Goal: Task Accomplishment & Management: Complete application form

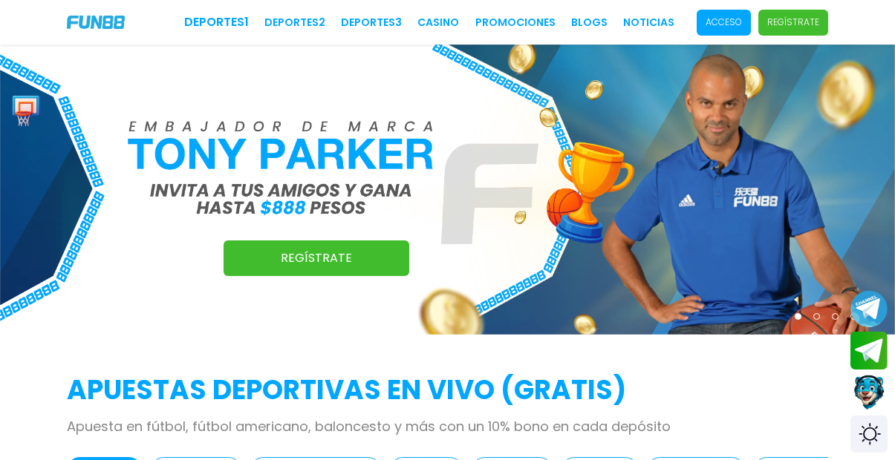
click at [810, 22] on p "Regístrate" at bounding box center [793, 22] width 52 height 13
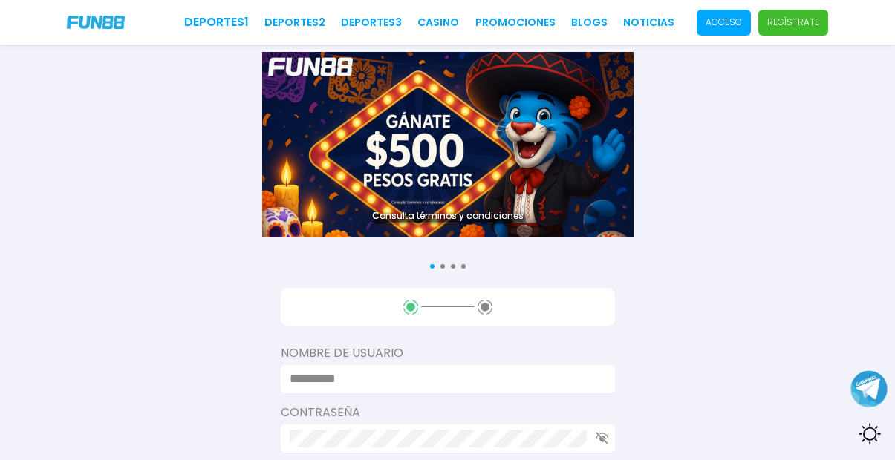
scroll to position [1, 0]
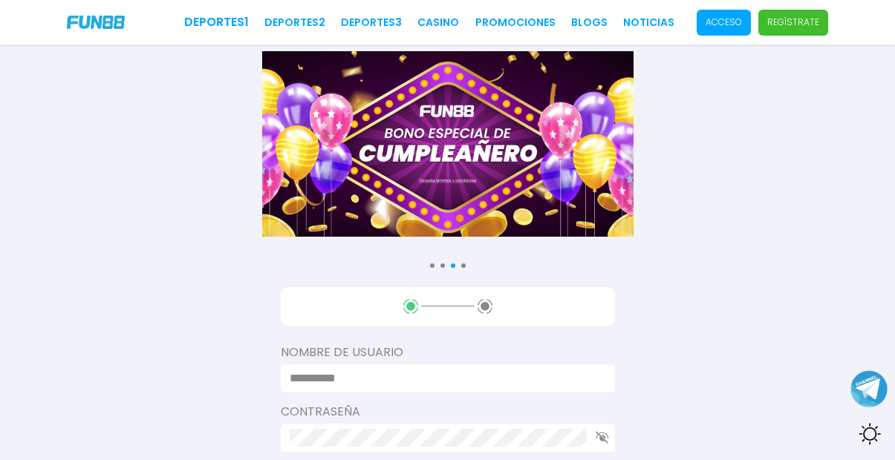
click at [405, 378] on div at bounding box center [448, 379] width 334 height 28
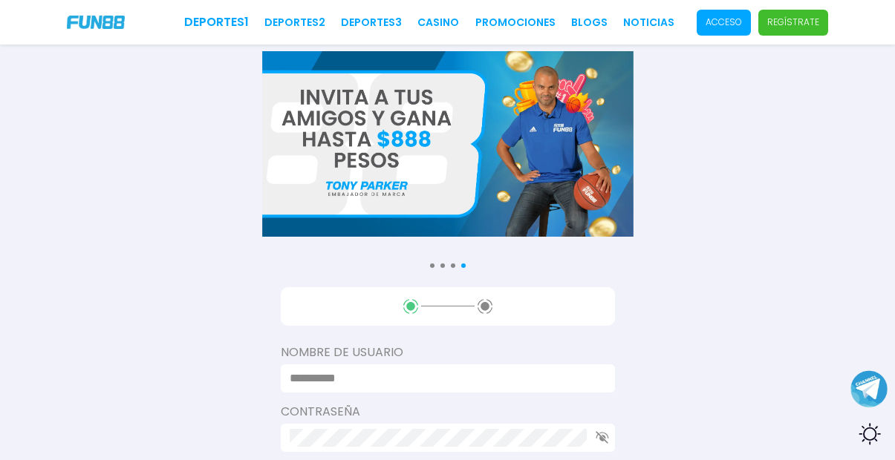
click at [404, 370] on input at bounding box center [443, 379] width 307 height 18
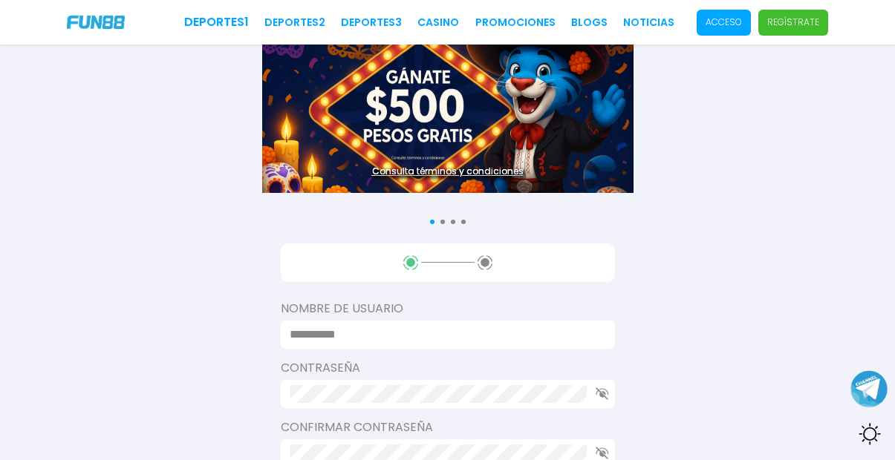
scroll to position [53, 0]
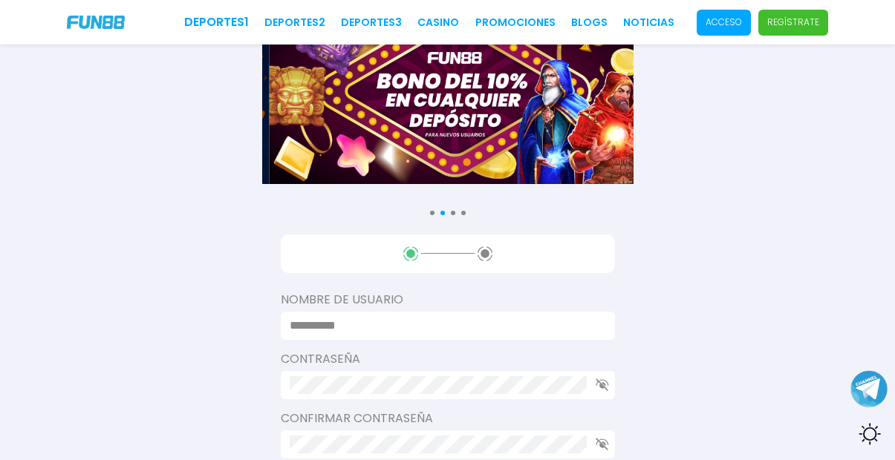
click at [364, 318] on input at bounding box center [443, 326] width 307 height 18
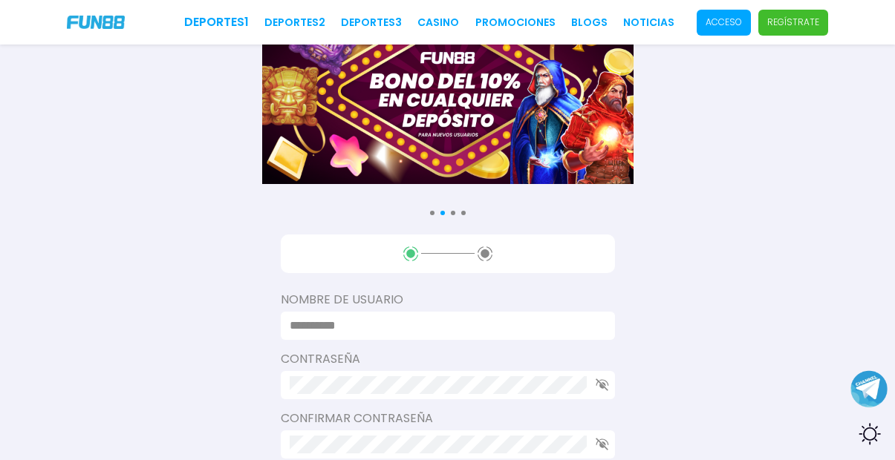
click at [364, 317] on input at bounding box center [443, 326] width 307 height 18
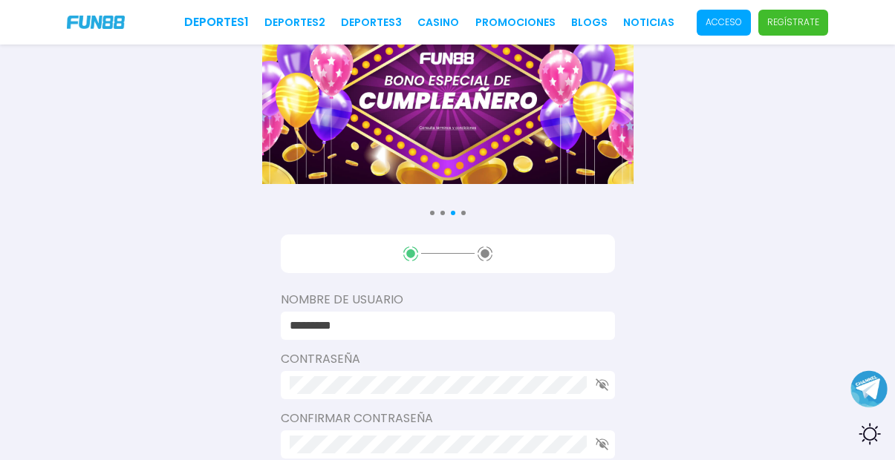
type input "*********"
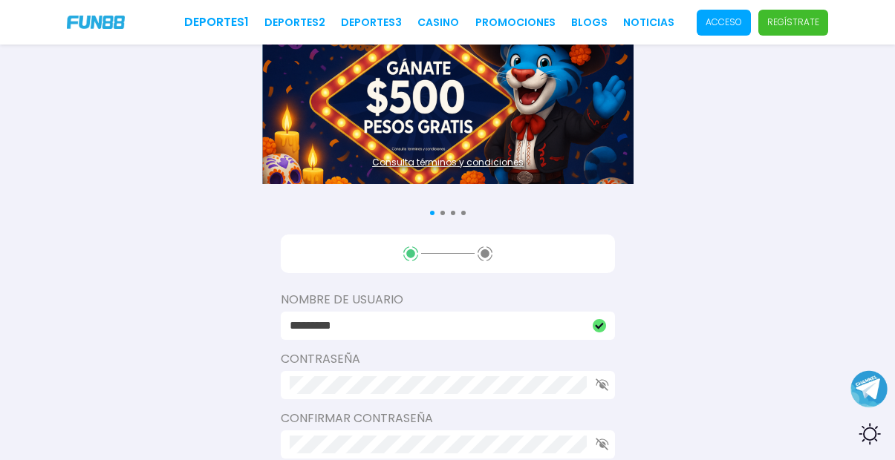
click at [604, 379] on icon "button" at bounding box center [601, 385] width 13 height 13
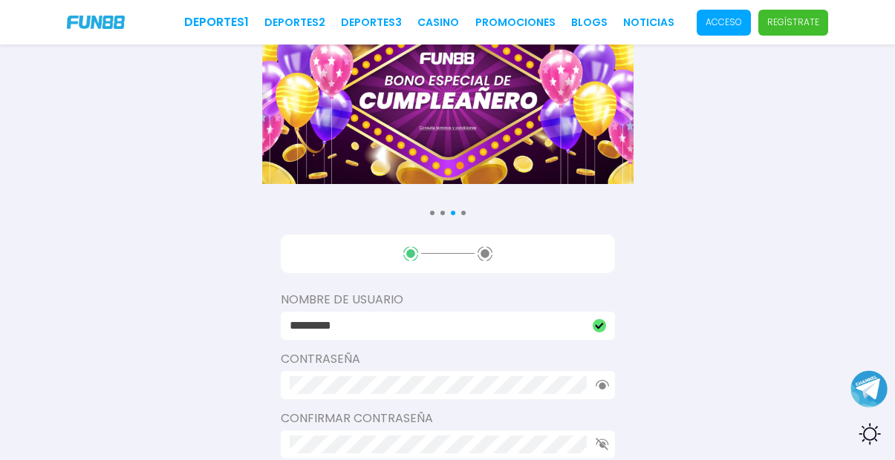
click at [602, 438] on use "button" at bounding box center [601, 444] width 13 height 13
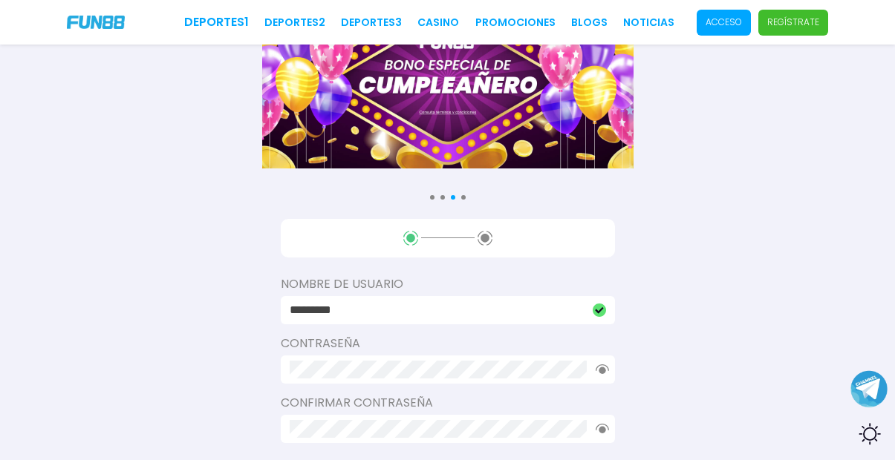
scroll to position [83, 0]
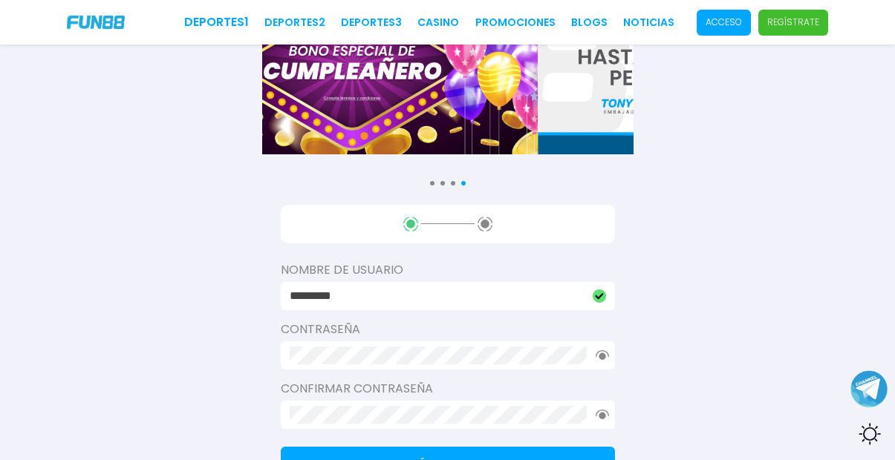
click at [545, 454] on button "Próximo paso" at bounding box center [448, 465] width 334 height 36
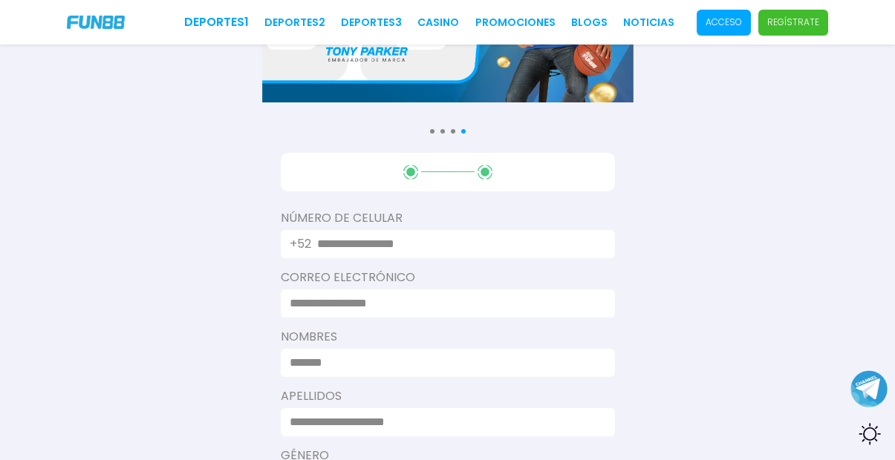
scroll to position [140, 0]
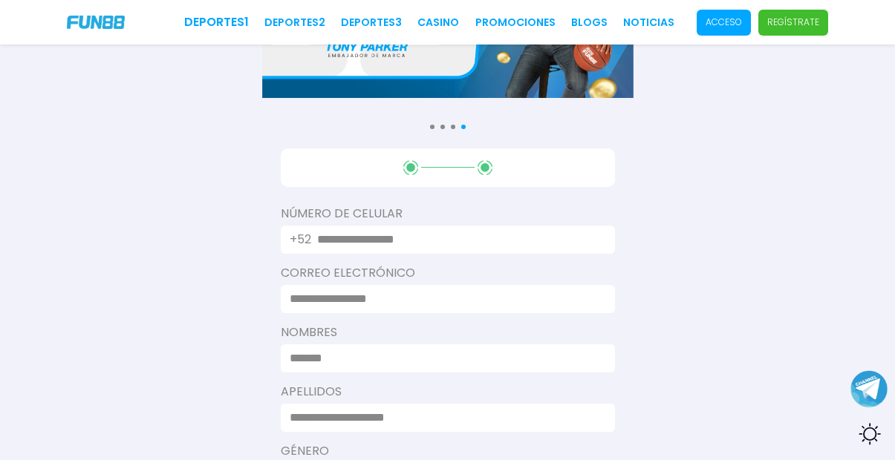
click at [485, 231] on input "text" at bounding box center [457, 240] width 280 height 18
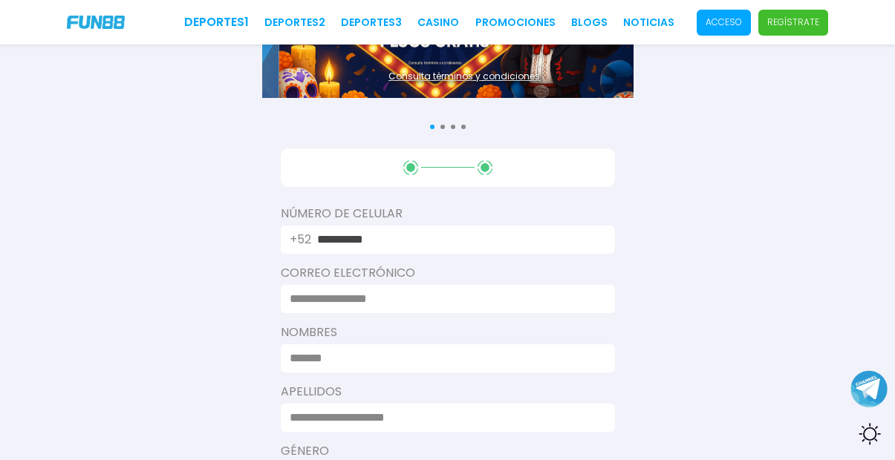
type input "**********"
click at [434, 290] on input at bounding box center [443, 299] width 307 height 18
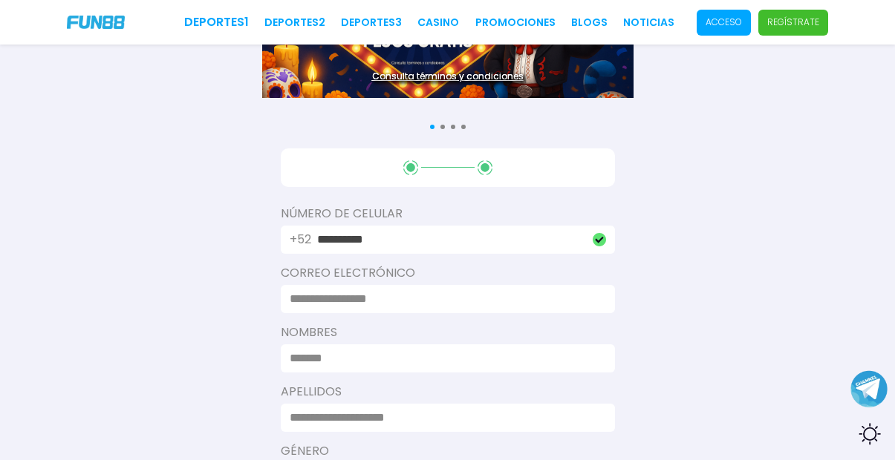
click at [440, 290] on input at bounding box center [443, 299] width 307 height 18
type input "*"
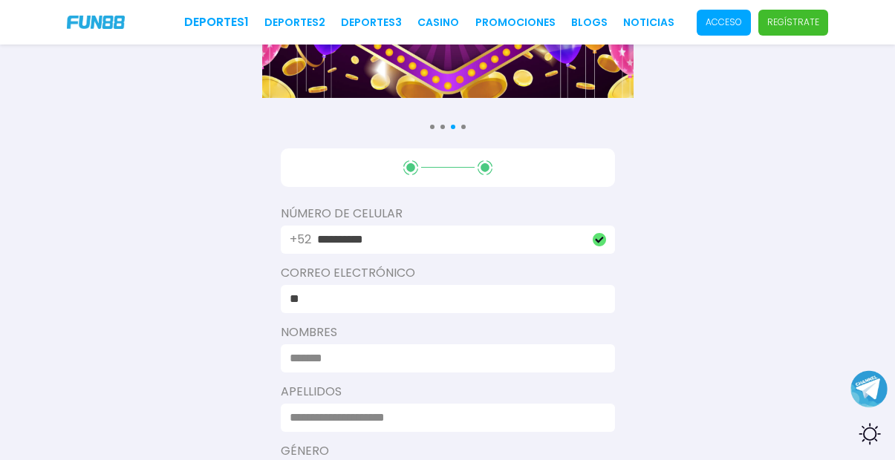
type input "*"
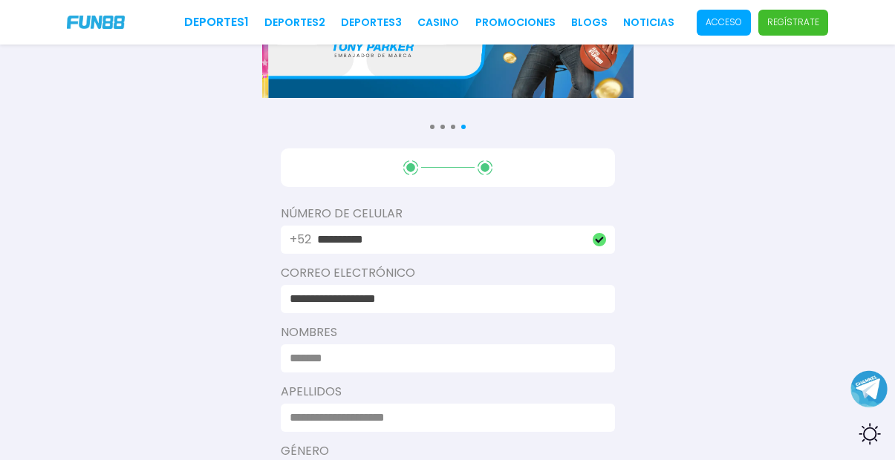
type input "**********"
click at [437, 355] on input at bounding box center [443, 359] width 307 height 18
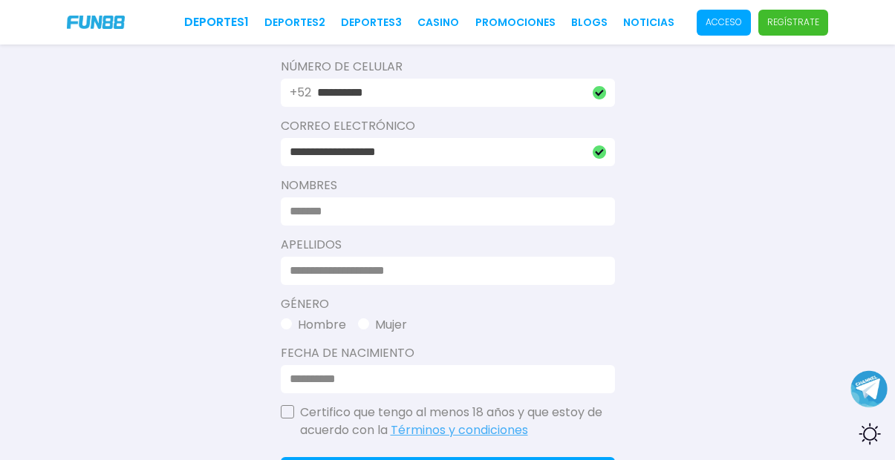
scroll to position [275, 0]
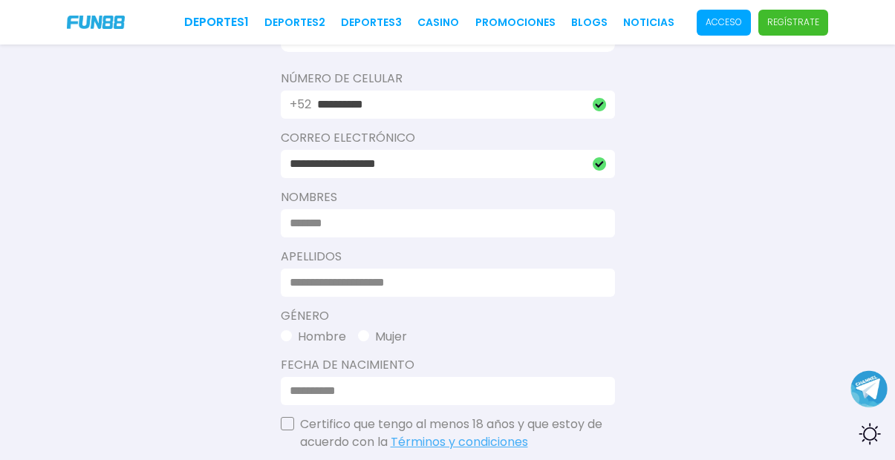
click at [379, 218] on input at bounding box center [443, 224] width 307 height 18
type input "******"
click at [388, 277] on input at bounding box center [443, 283] width 307 height 18
type input "*******"
click at [362, 332] on button "Mujer" at bounding box center [382, 337] width 49 height 18
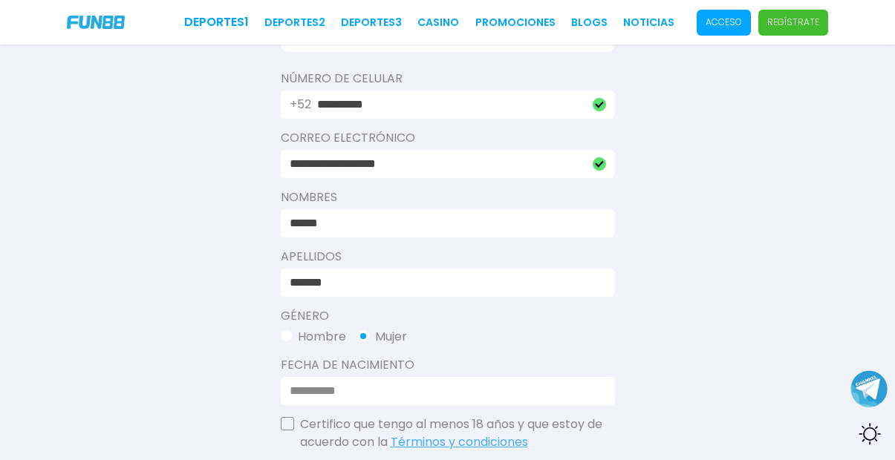
click at [365, 382] on input at bounding box center [443, 391] width 307 height 18
type input "**********"
click at [281, 417] on button "button" at bounding box center [287, 423] width 13 height 13
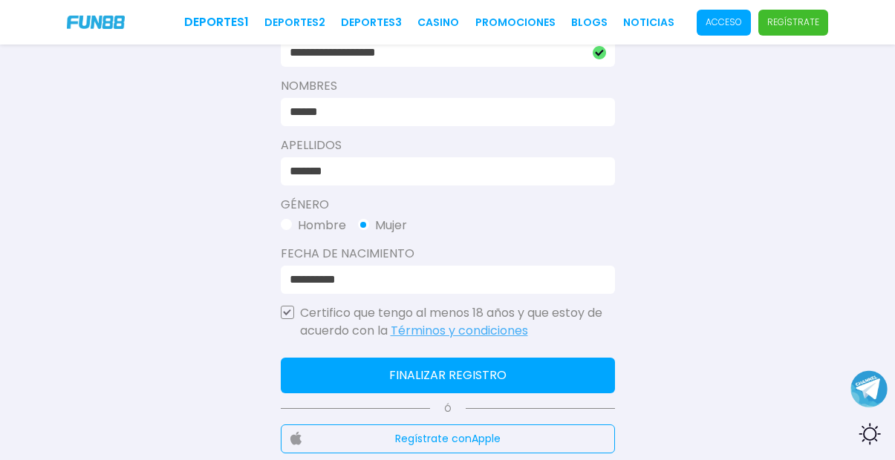
scroll to position [411, 0]
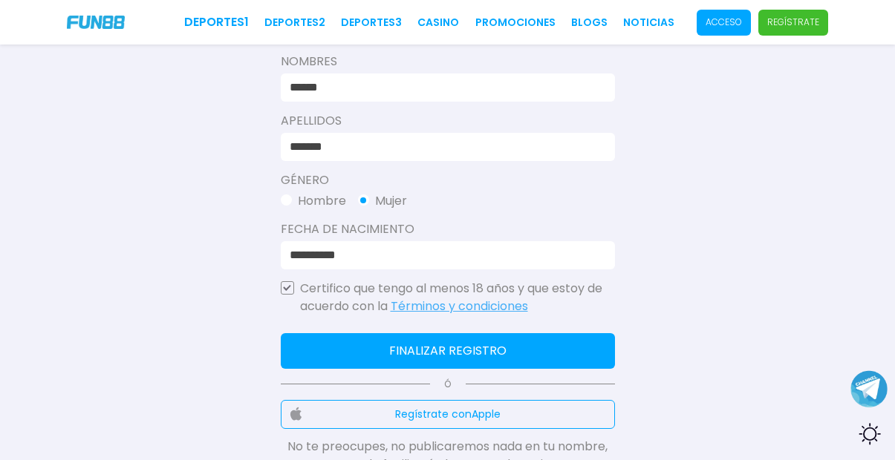
click at [420, 335] on button "Finalizar registro" at bounding box center [448, 351] width 334 height 36
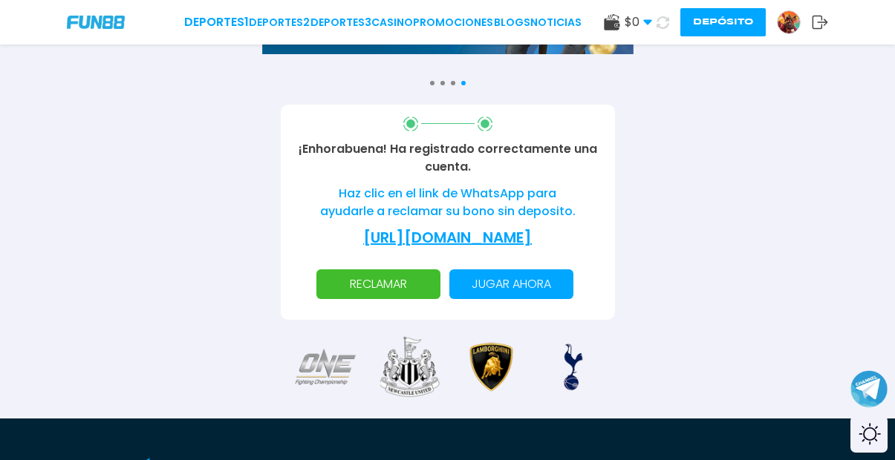
scroll to position [173, 0]
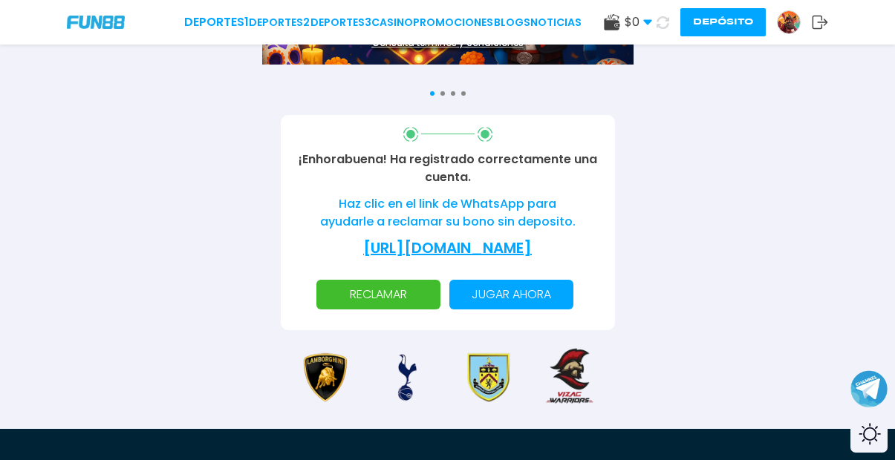
click at [415, 287] on p "RECLAMAR" at bounding box center [378, 295] width 106 height 30
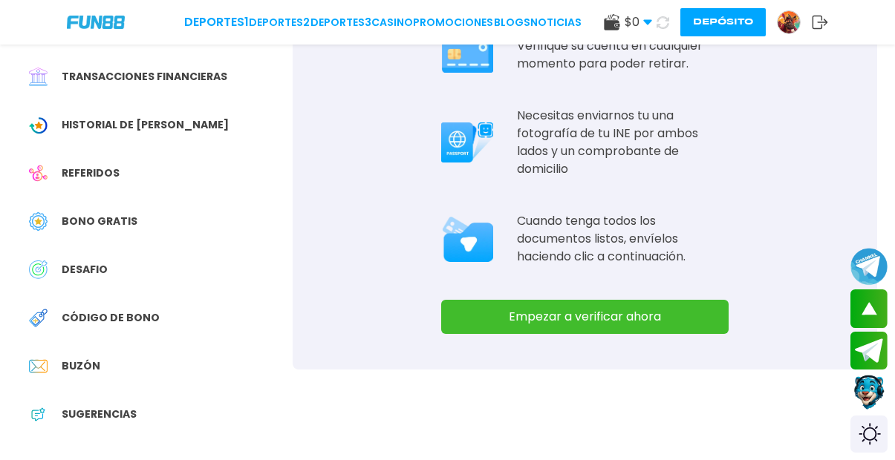
scroll to position [200, 0]
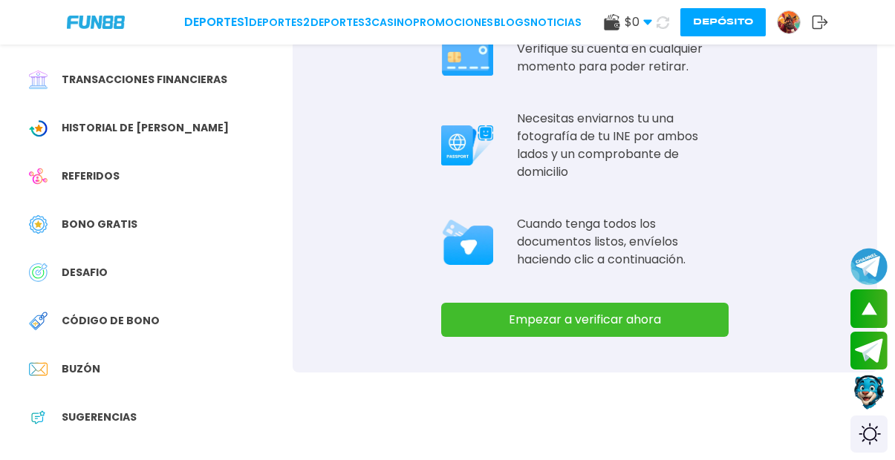
click at [476, 303] on button "Empezar a verificar ahora" at bounding box center [584, 320] width 287 height 34
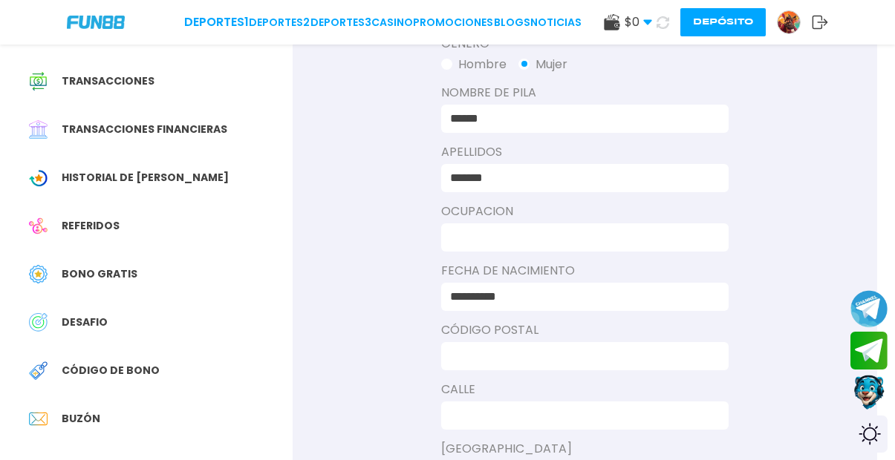
scroll to position [154, 0]
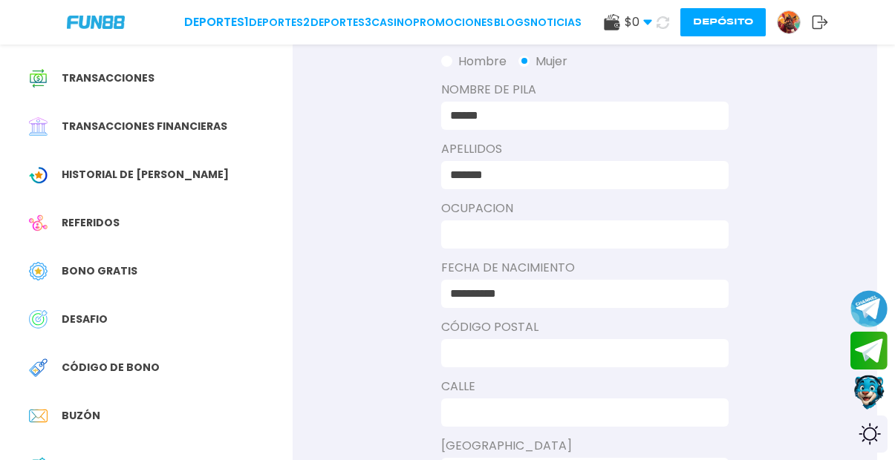
click at [478, 226] on input at bounding box center [580, 235] width 261 height 18
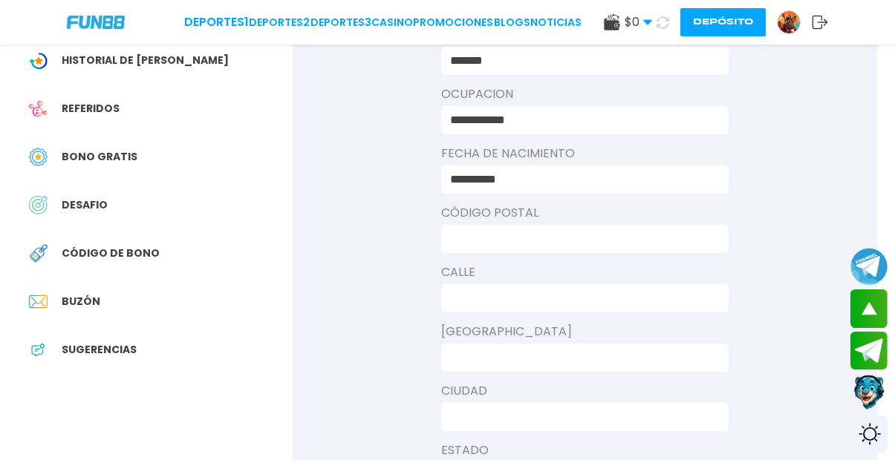
scroll to position [269, 0]
type input "**********"
click at [514, 224] on div at bounding box center [584, 238] width 287 height 28
click at [518, 232] on input at bounding box center [580, 238] width 261 height 18
type input "*****"
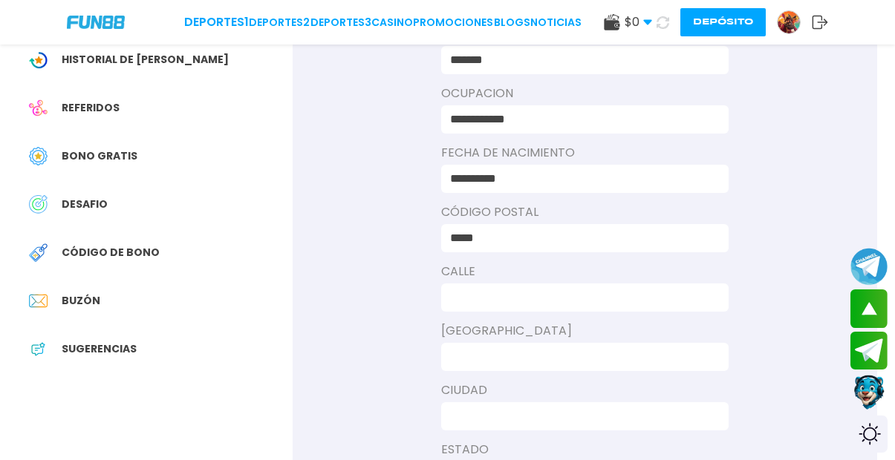
click at [522, 284] on div at bounding box center [584, 298] width 287 height 28
click at [526, 294] on div at bounding box center [584, 298] width 287 height 28
click at [503, 289] on input at bounding box center [580, 298] width 261 height 18
type input "**********"
click at [532, 348] on input at bounding box center [580, 357] width 261 height 18
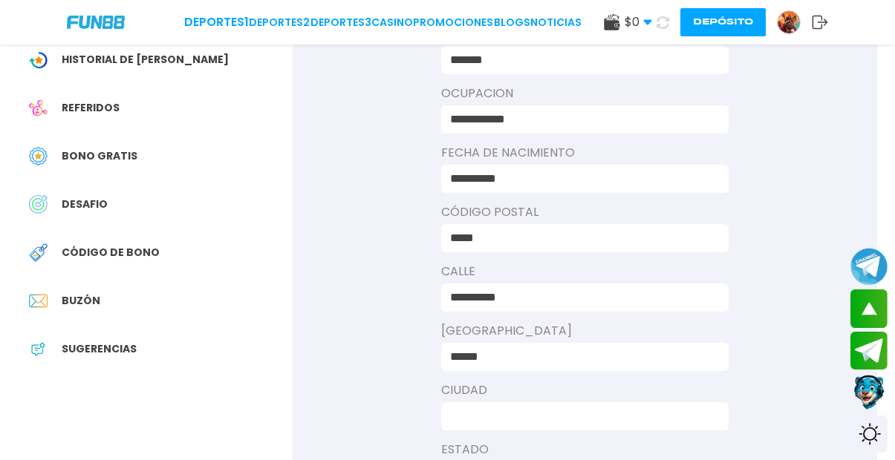
type input "******"
click at [581, 408] on input at bounding box center [580, 417] width 261 height 18
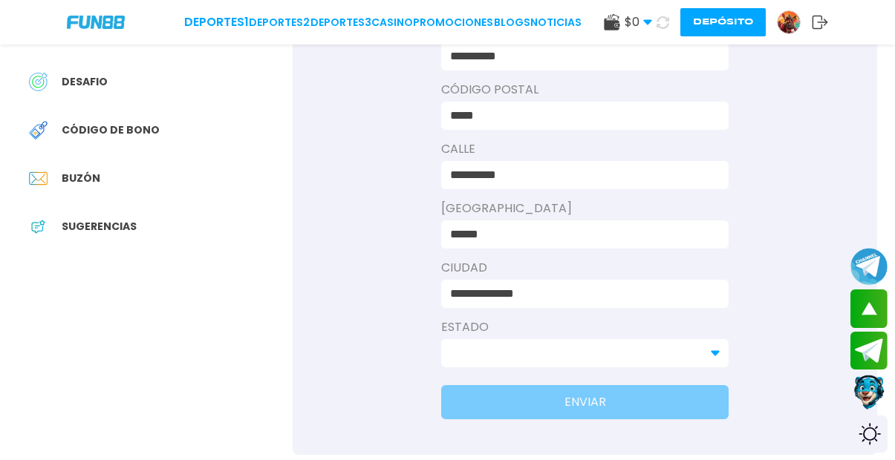
scroll to position [397, 0]
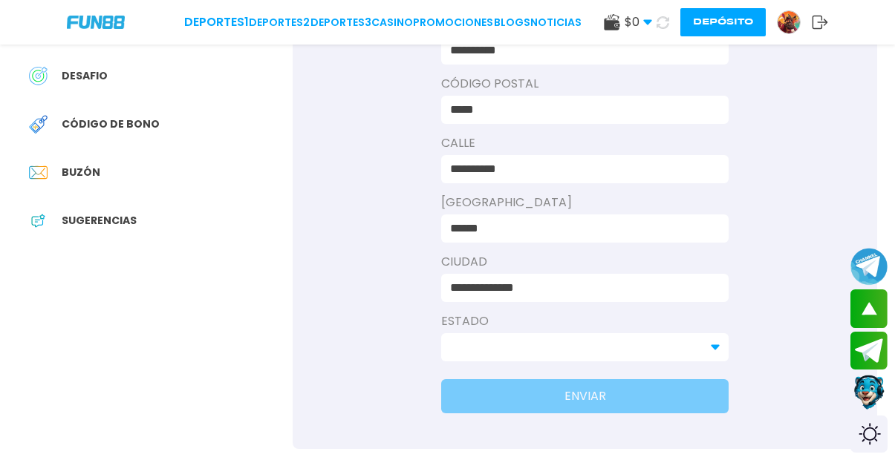
type input "**********"
click at [702, 339] on input at bounding box center [576, 348] width 252 height 18
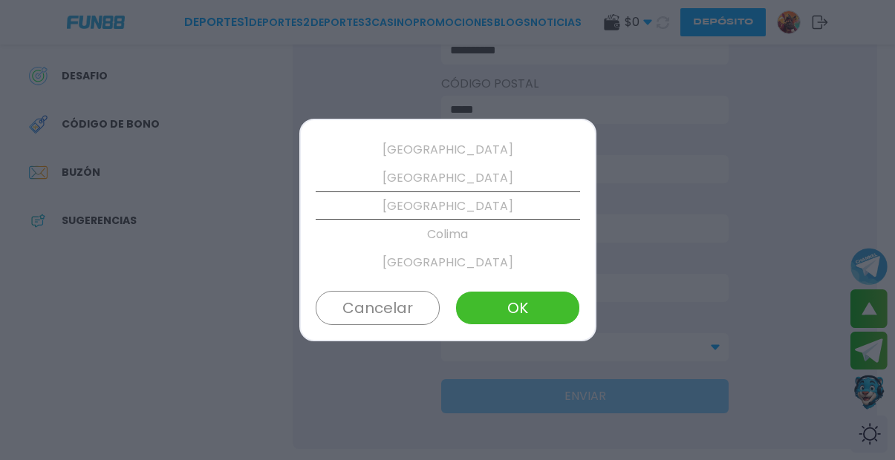
scroll to position [197, 0]
click at [526, 315] on button "OK" at bounding box center [517, 308] width 124 height 34
type input "********"
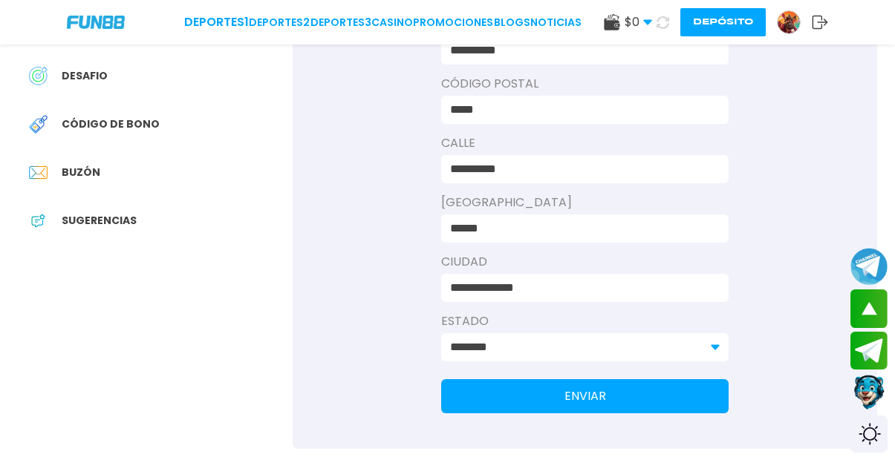
click at [535, 361] on div "**********" at bounding box center [585, 66] width 584 height 765
click at [535, 379] on button "ENVIAR" at bounding box center [584, 396] width 287 height 34
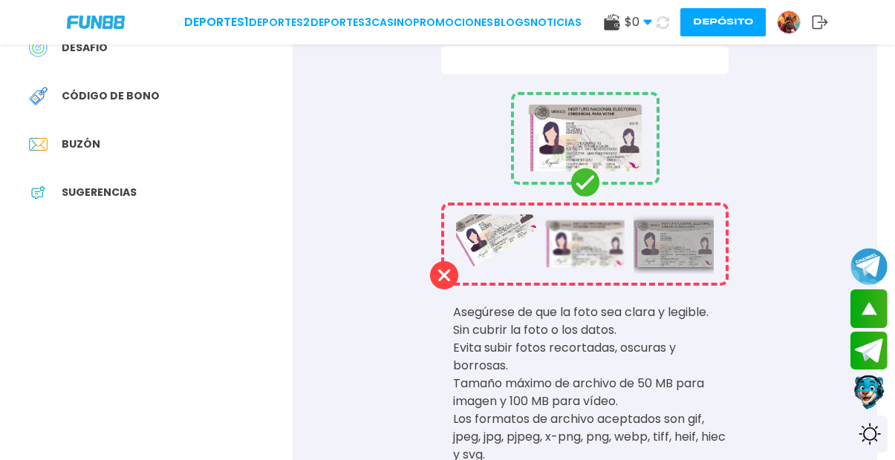
scroll to position [0, 0]
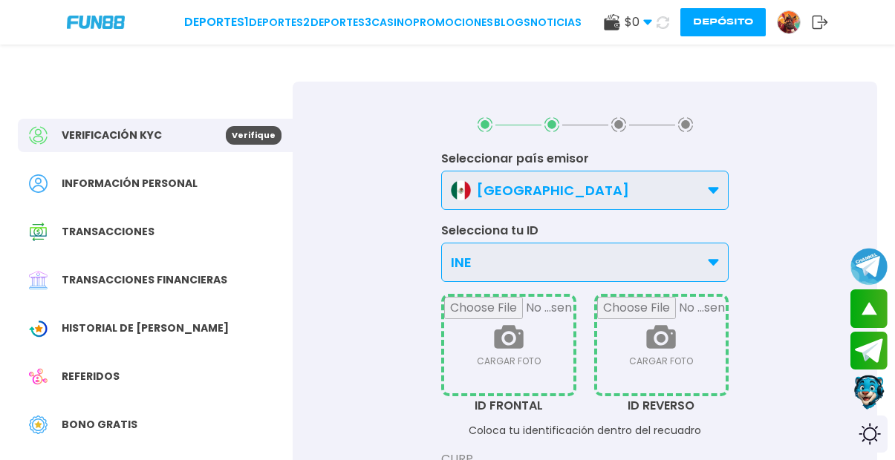
click at [673, 18] on button at bounding box center [662, 22] width 24 height 24
click at [612, 21] on use at bounding box center [612, 22] width 16 height 16
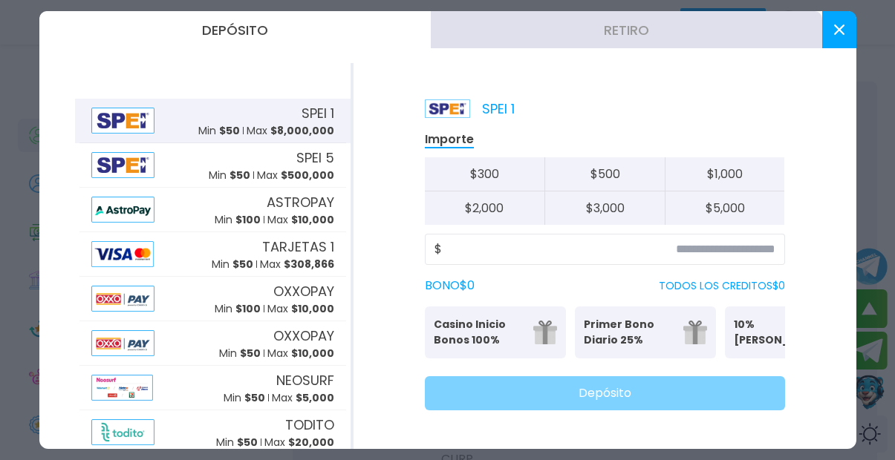
click at [844, 26] on icon at bounding box center [839, 29] width 10 height 10
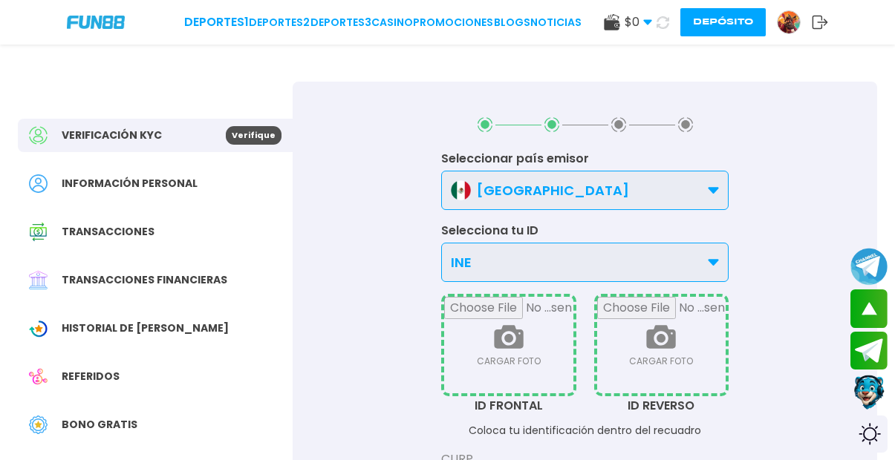
click at [788, 23] on img at bounding box center [788, 22] width 22 height 22
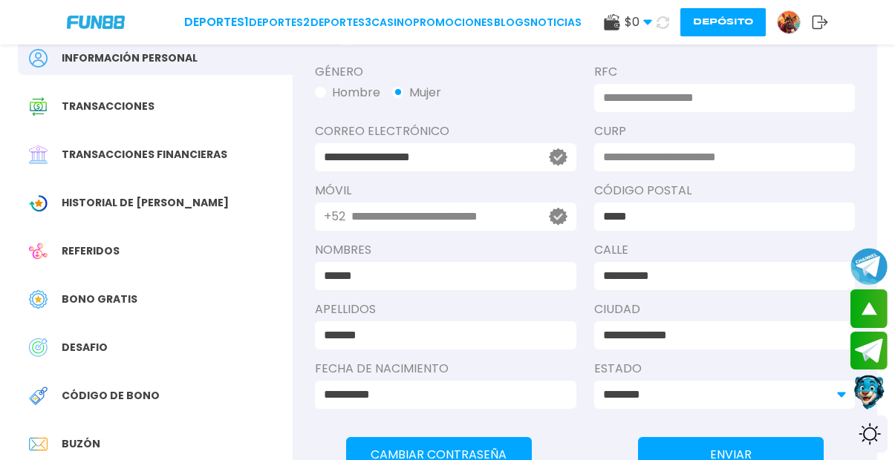
scroll to position [103, 0]
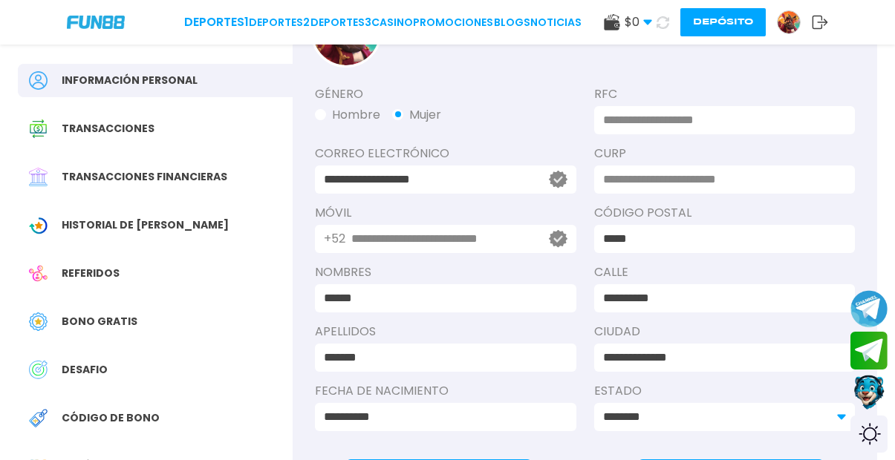
click at [702, 179] on input at bounding box center [720, 180] width 235 height 18
click at [96, 362] on span "DESAFIO" at bounding box center [85, 370] width 46 height 16
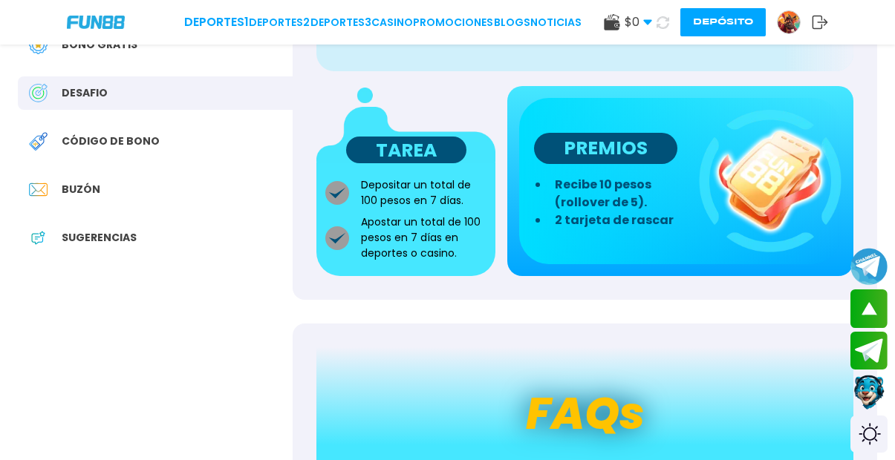
scroll to position [381, 0]
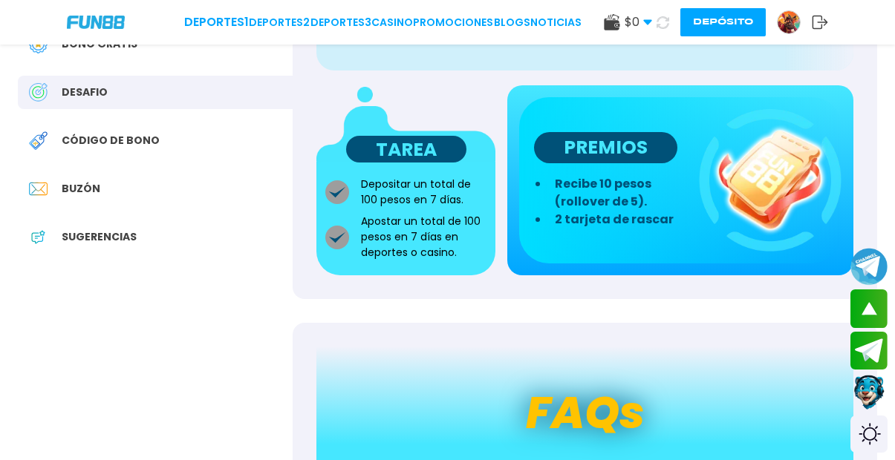
click at [609, 163] on p "PREMIOS" at bounding box center [605, 147] width 143 height 31
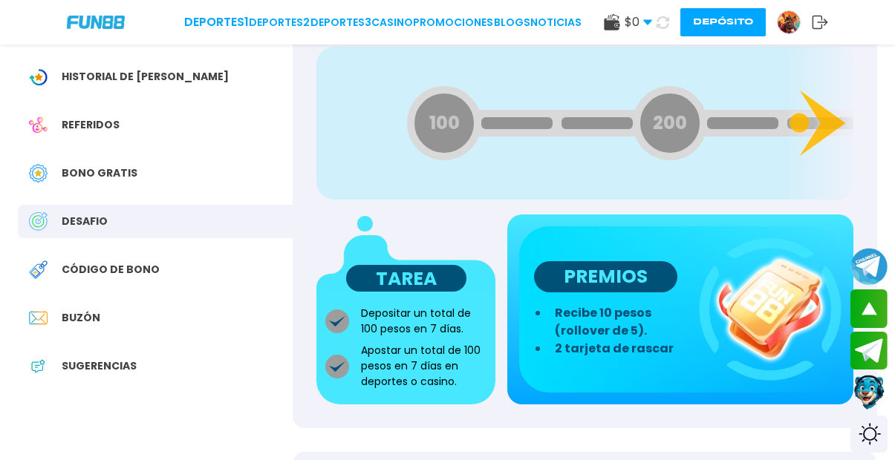
scroll to position [252, 0]
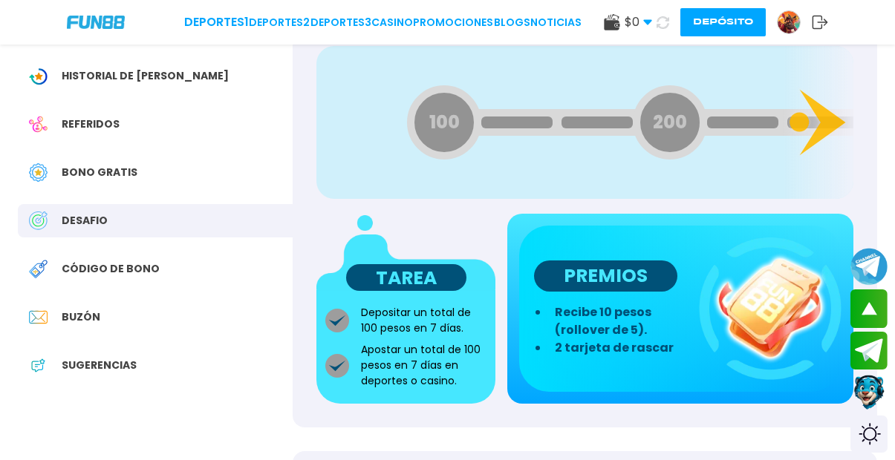
click at [112, 156] on div "Bono Gratis" at bounding box center [155, 172] width 275 height 33
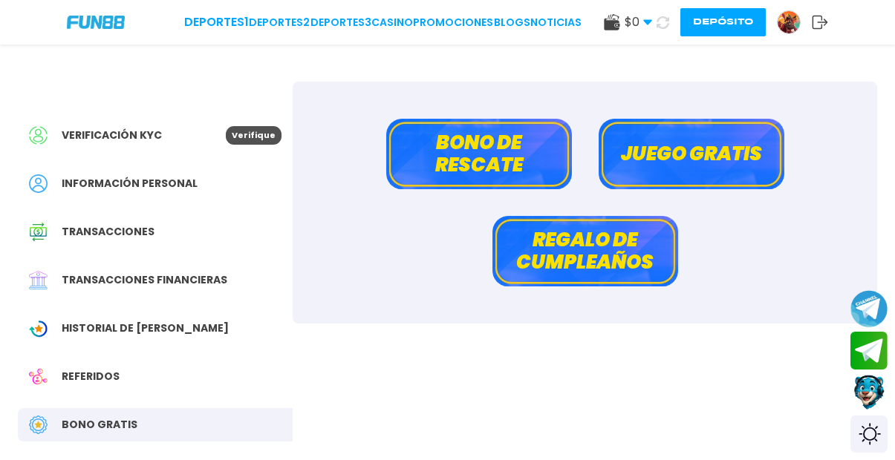
click at [716, 153] on button "Juego gratis" at bounding box center [691, 154] width 186 height 71
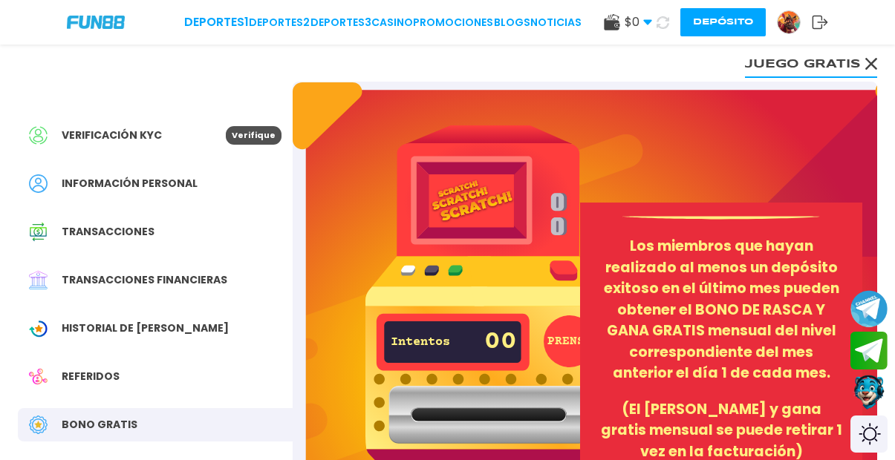
click at [568, 348] on button "PRENSA" at bounding box center [569, 342] width 52 height 52
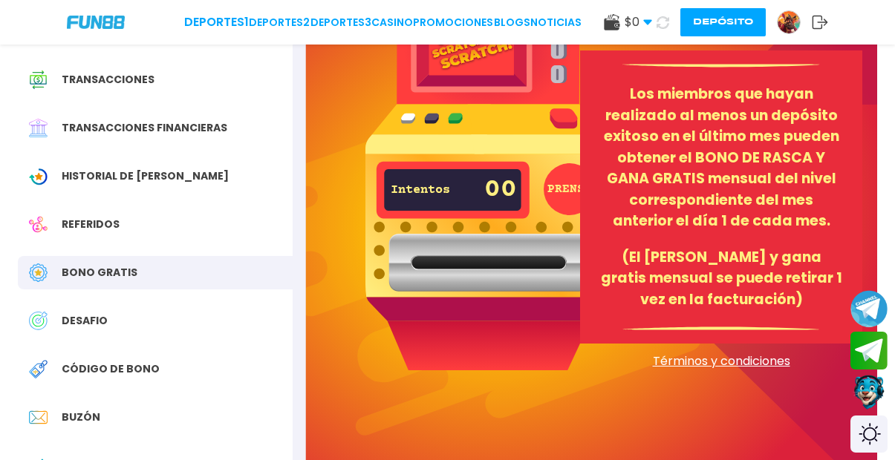
scroll to position [151, 0]
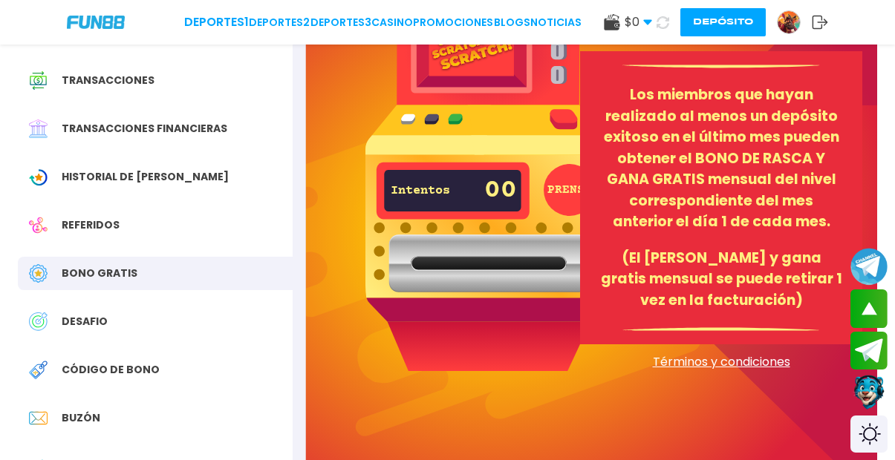
click at [84, 314] on span "DESAFIO" at bounding box center [85, 322] width 46 height 16
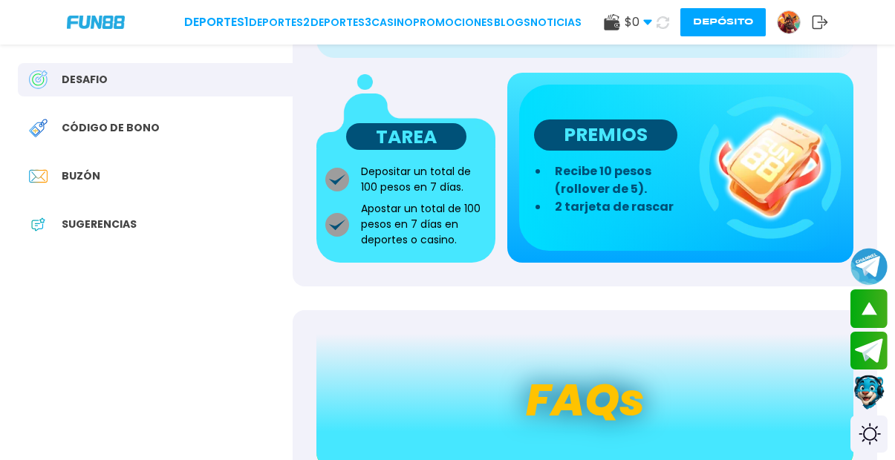
scroll to position [400, 0]
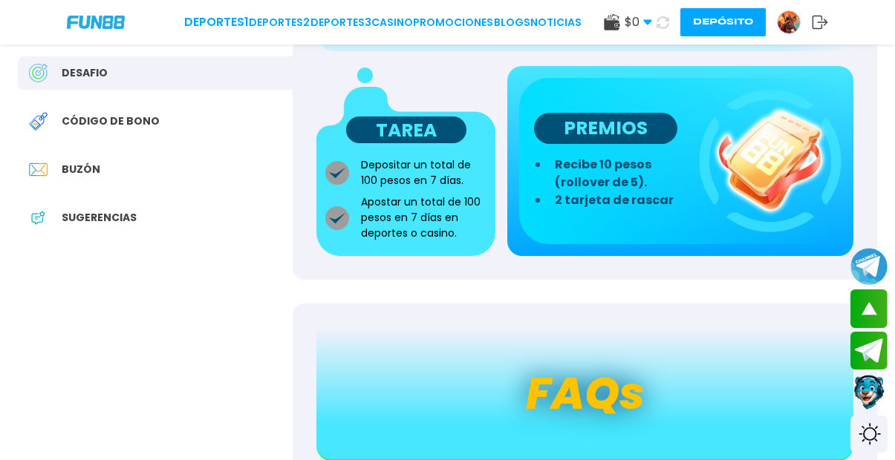
click at [797, 163] on img at bounding box center [770, 161] width 143 height 143
click at [74, 210] on span "Sugerencias" at bounding box center [99, 218] width 75 height 16
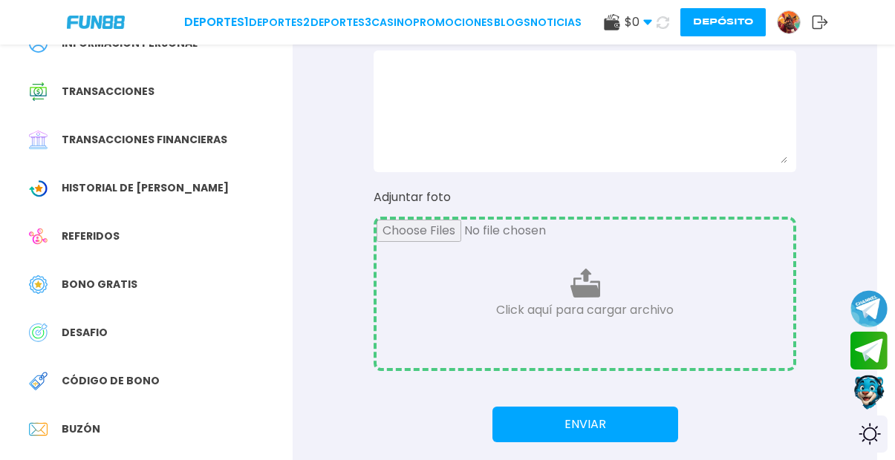
scroll to position [192, 0]
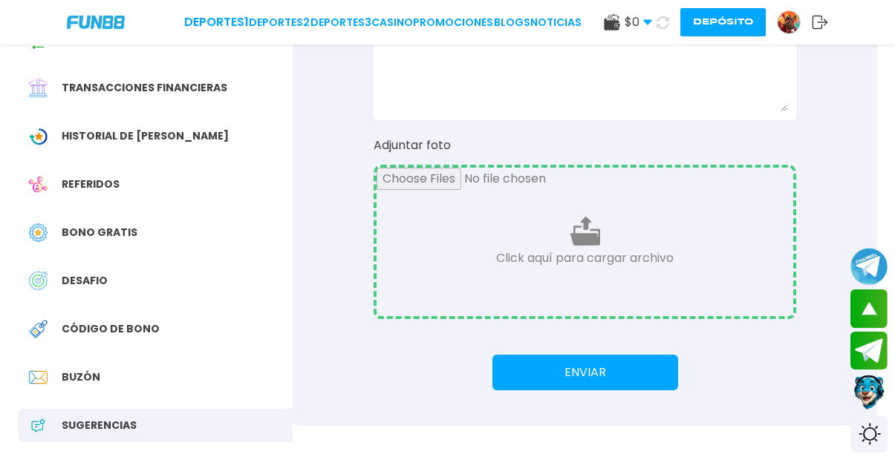
click at [122, 128] on span "Historial de Bonos" at bounding box center [145, 136] width 167 height 16
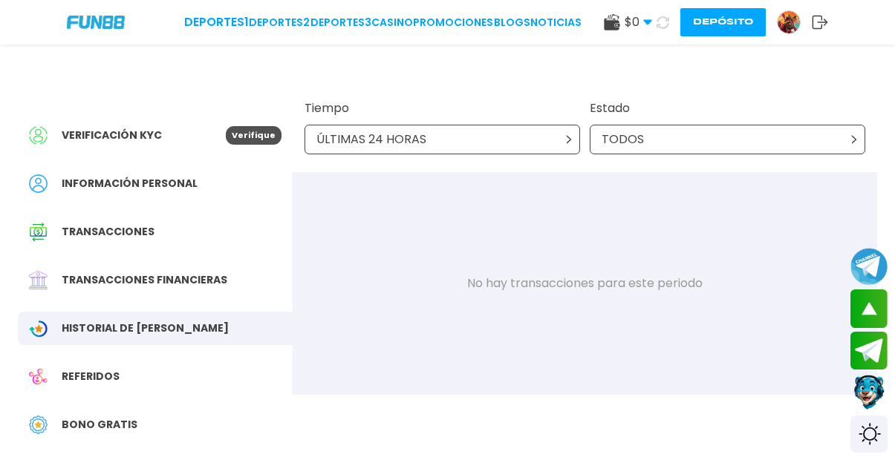
click at [85, 417] on span "Bono Gratis" at bounding box center [100, 425] width 76 height 16
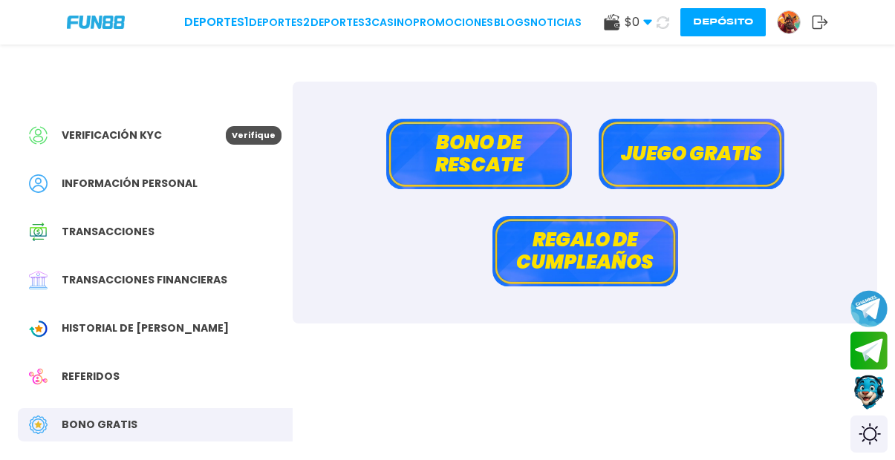
click at [134, 128] on span "Verificación KYC" at bounding box center [112, 136] width 100 height 16
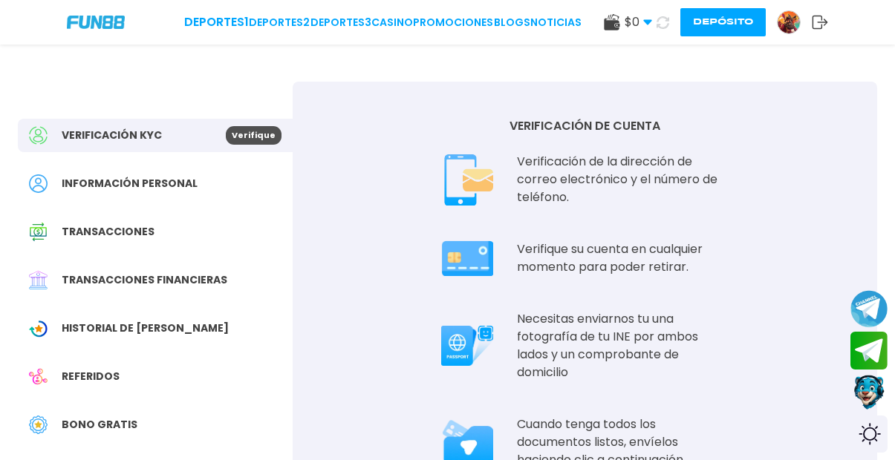
click at [794, 10] on div "$ 0 Dinero Real $ 0 Depósito Retiro Depósito" at bounding box center [716, 22] width 224 height 28
click at [114, 177] on span "Información personal" at bounding box center [130, 184] width 136 height 16
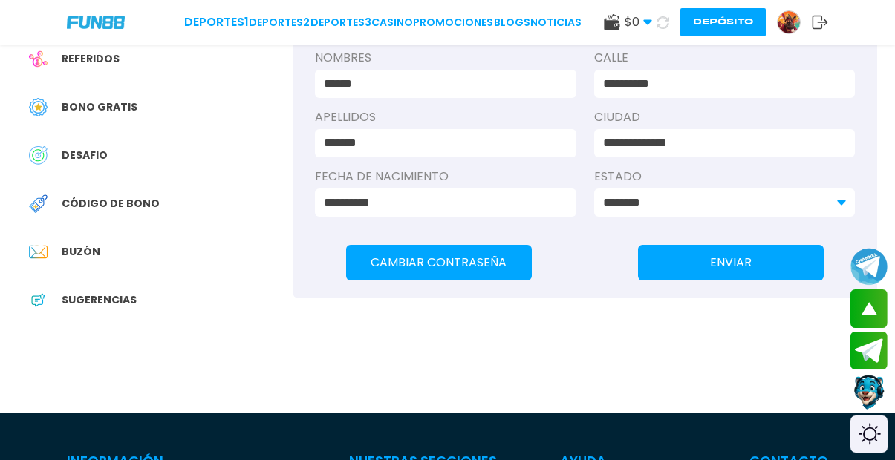
scroll to position [316, 0]
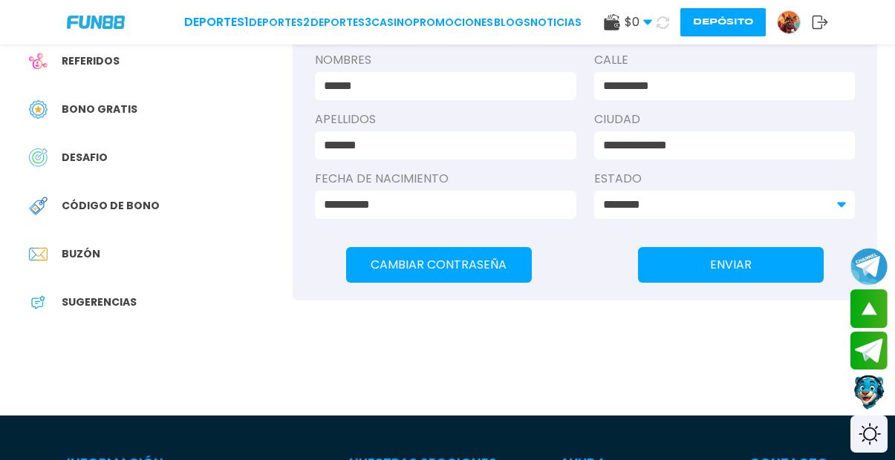
click at [68, 102] on span "Bono Gratis" at bounding box center [100, 110] width 76 height 16
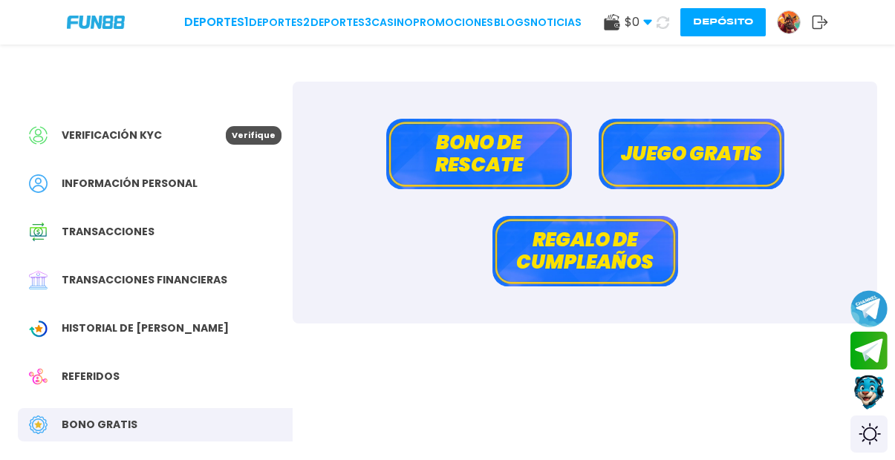
click at [750, 162] on button "Juego gratis" at bounding box center [691, 154] width 186 height 71
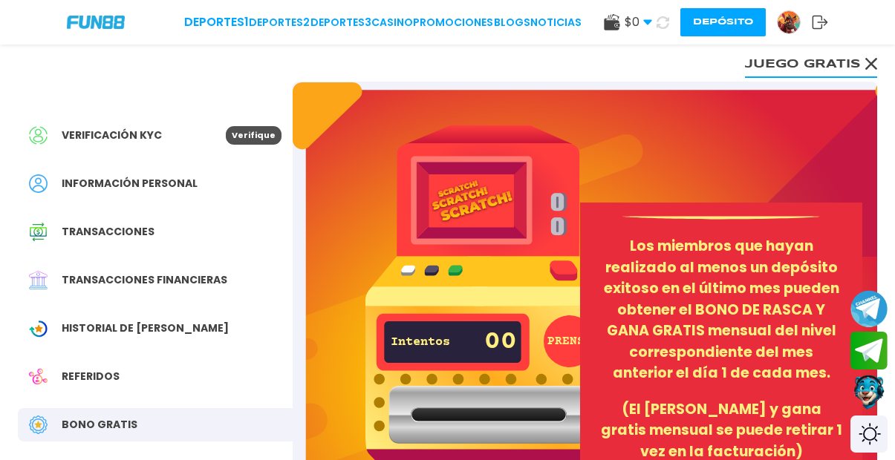
click at [796, 27] on img at bounding box center [788, 22] width 22 height 22
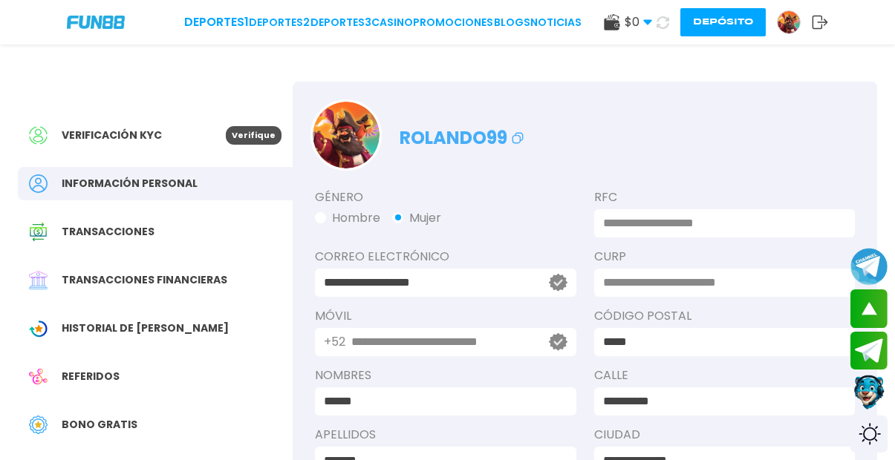
click at [134, 272] on span "Transacciones financieras" at bounding box center [145, 280] width 166 height 16
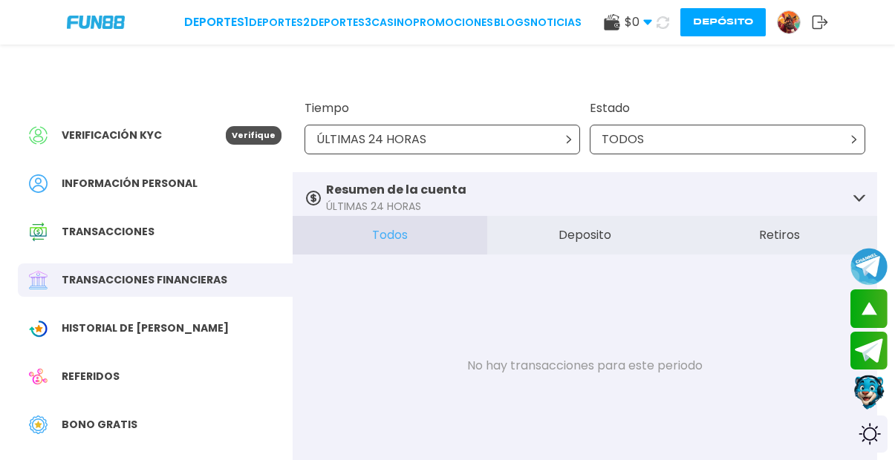
click at [97, 18] on img at bounding box center [96, 22] width 58 height 13
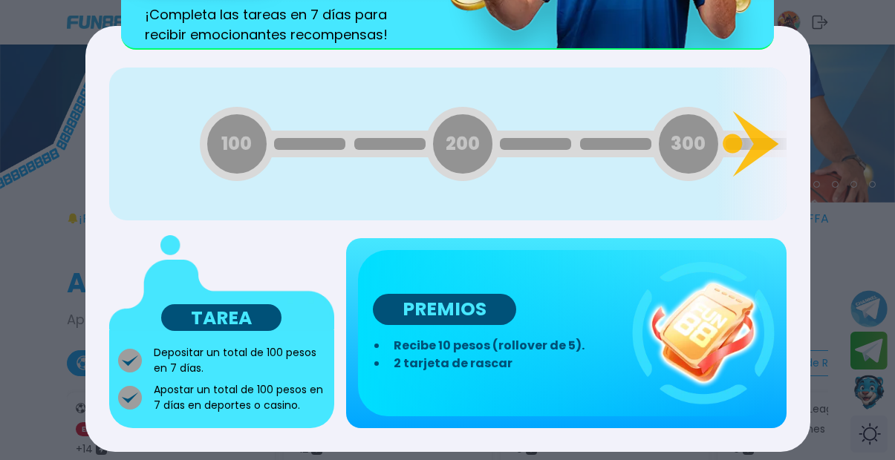
scroll to position [146, 0]
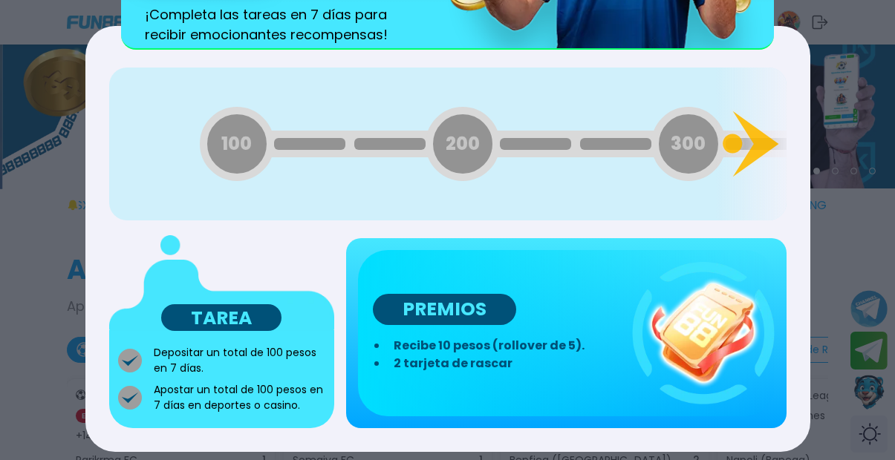
click at [192, 177] on div "100 200 300 400 500 600 700 800 900 1000 1100 1200 1300 1400 1500 1600 1700 180…" at bounding box center [447, 144] width 677 height 153
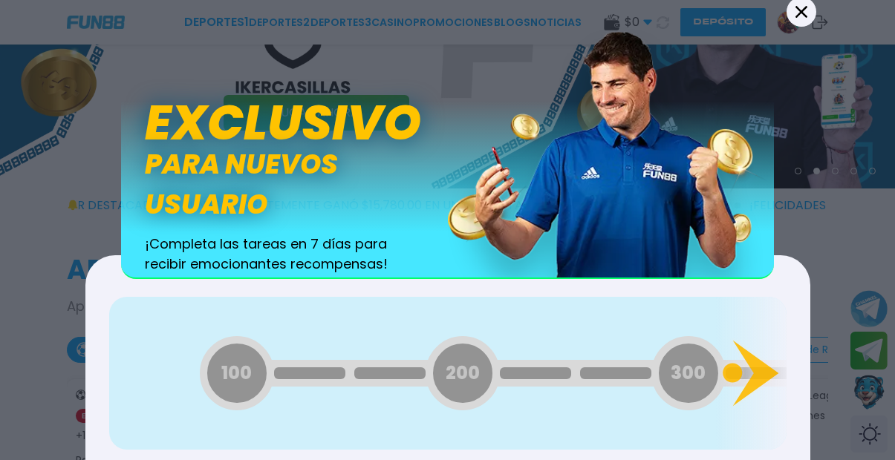
scroll to position [0, 0]
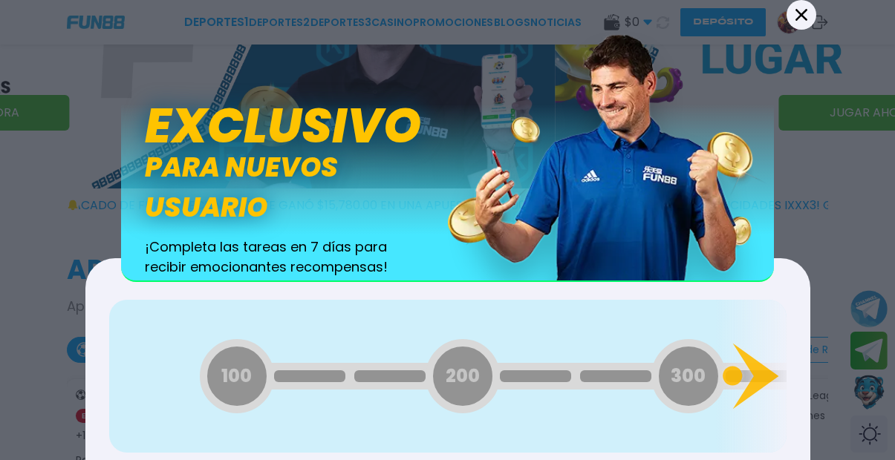
click at [804, 18] on button "Back" at bounding box center [801, 15] width 30 height 30
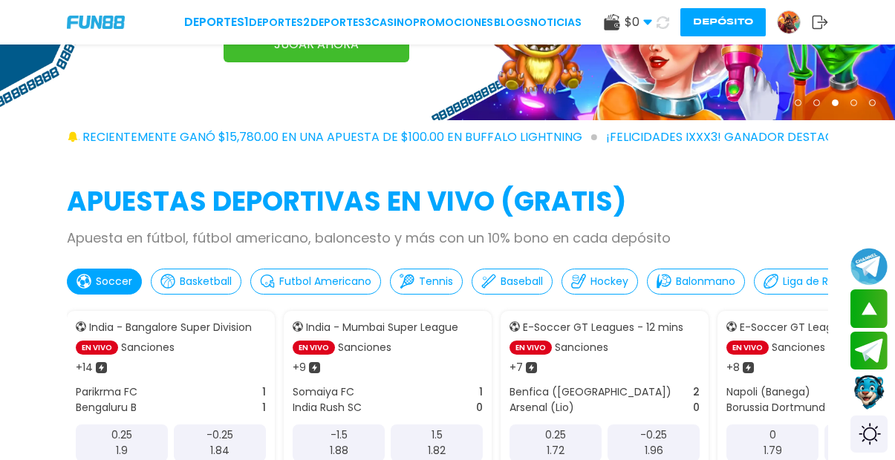
scroll to position [215, 0]
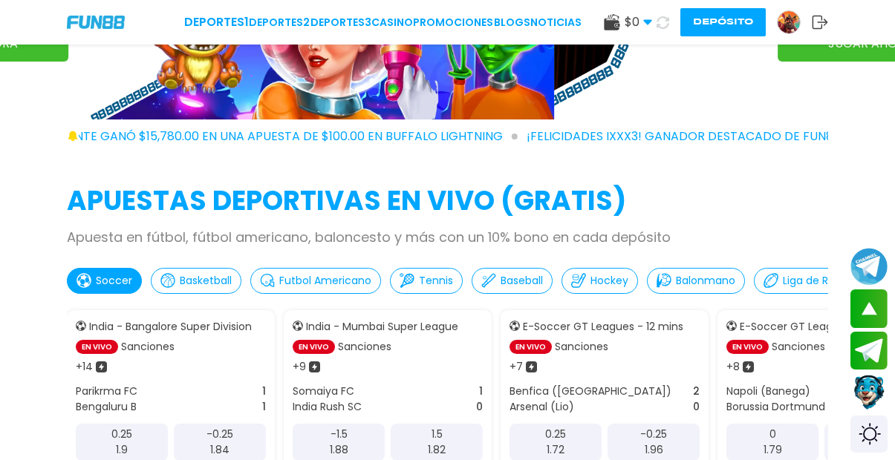
click at [650, 21] on use at bounding box center [647, 22] width 8 height 5
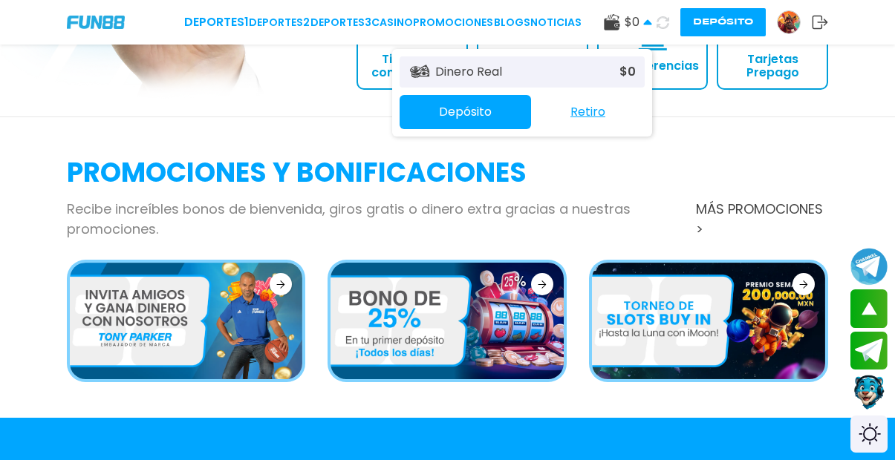
scroll to position [1917, 0]
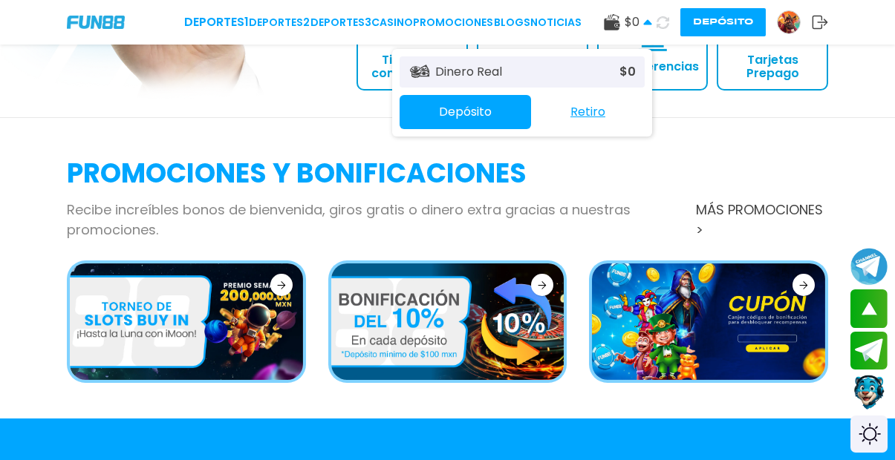
click at [752, 264] on img at bounding box center [708, 322] width 233 height 117
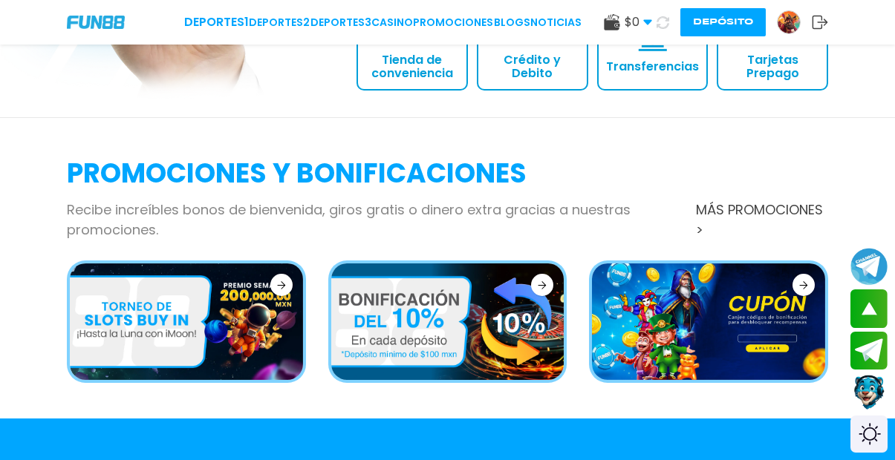
click at [752, 264] on img at bounding box center [708, 322] width 233 height 117
click at [804, 281] on icon at bounding box center [803, 285] width 9 height 8
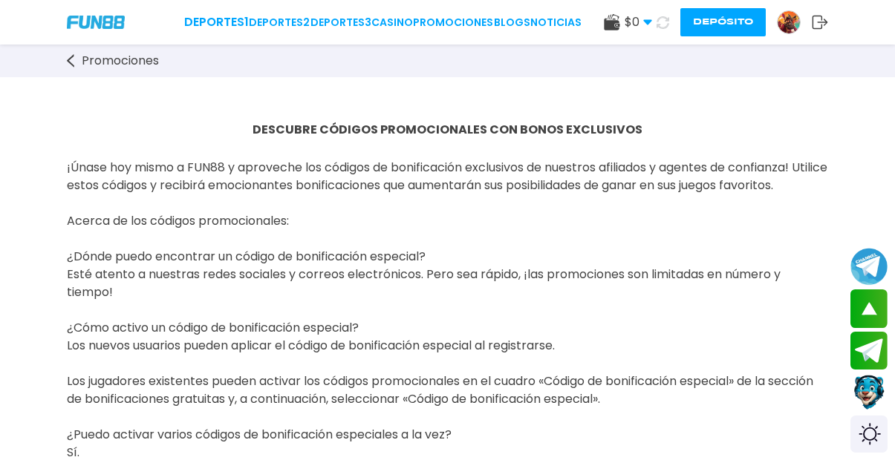
click at [780, 24] on img at bounding box center [788, 22] width 22 height 22
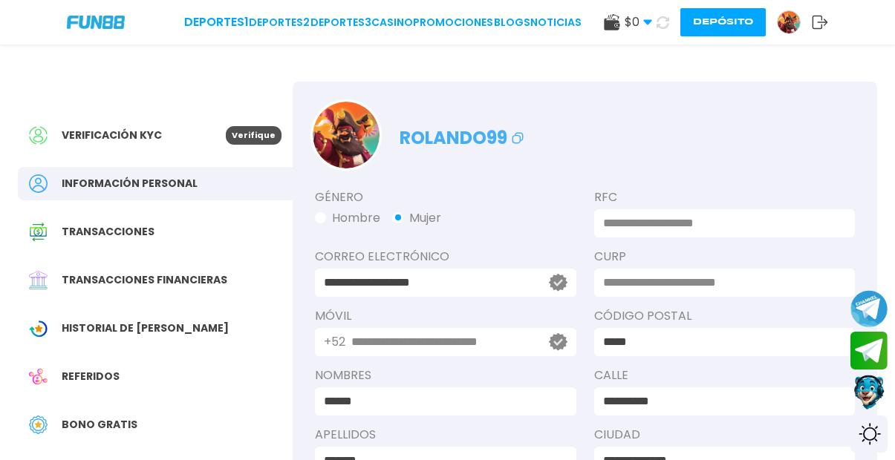
click at [109, 186] on span "Información personal" at bounding box center [130, 184] width 136 height 16
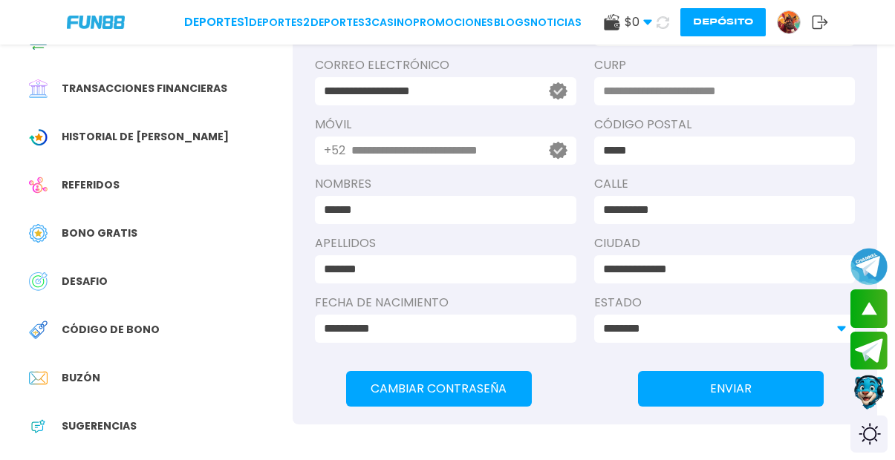
scroll to position [191, 0]
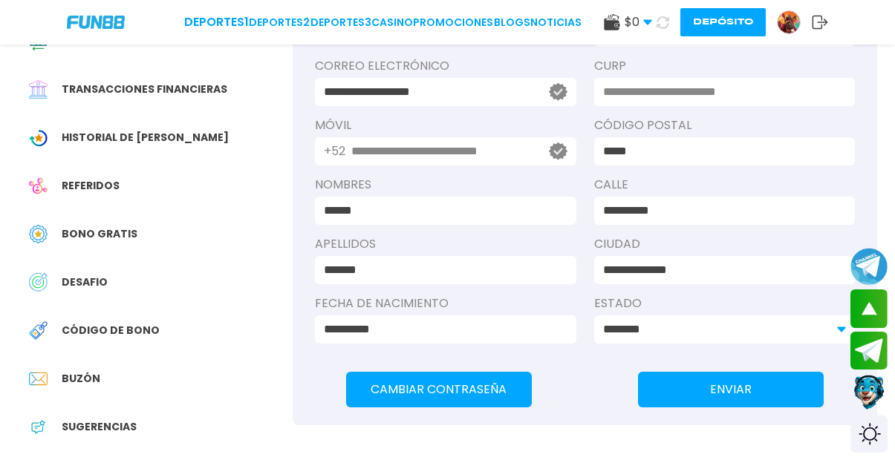
click at [62, 226] on span "Bono Gratis" at bounding box center [100, 234] width 76 height 16
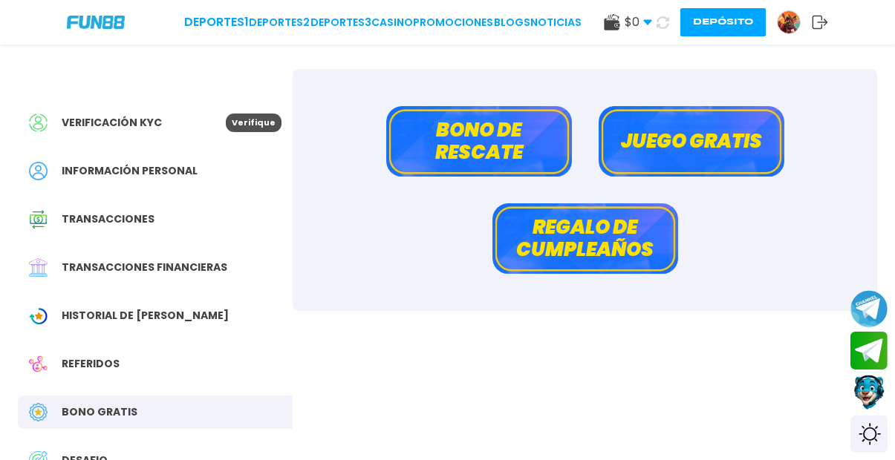
scroll to position [13, 0]
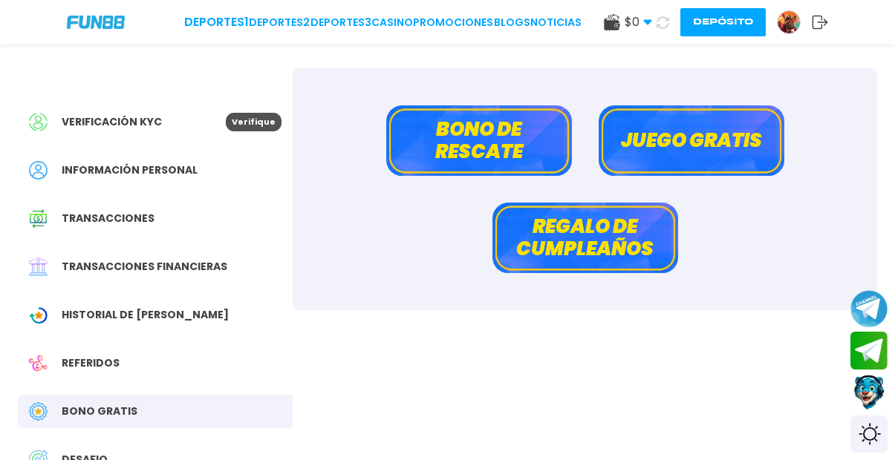
click at [536, 140] on button "Bono de rescate" at bounding box center [479, 140] width 186 height 71
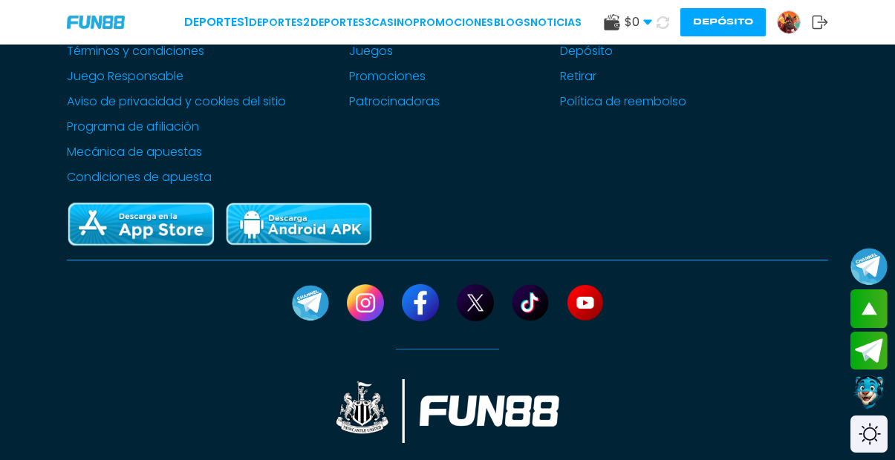
scroll to position [767, 0]
